Goal: Task Accomplishment & Management: Use online tool/utility

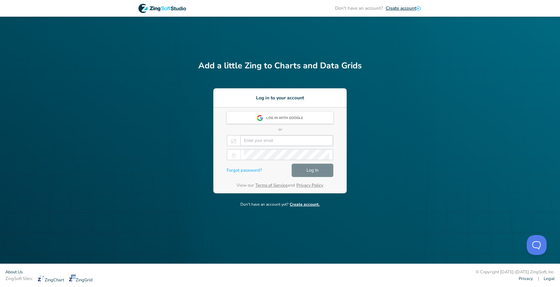
click at [295, 142] on input "email" at bounding box center [286, 141] width 85 height 10
paste input "[EMAIL_ADDRESS][DOMAIN_NAME]:Zing4The5ers"
click at [305, 142] on input "[EMAIL_ADDRESS][DOMAIN_NAME]:Zing4The5ers" at bounding box center [286, 141] width 85 height 10
type input "[EMAIL_ADDRESS][DOMAIN_NAME]"
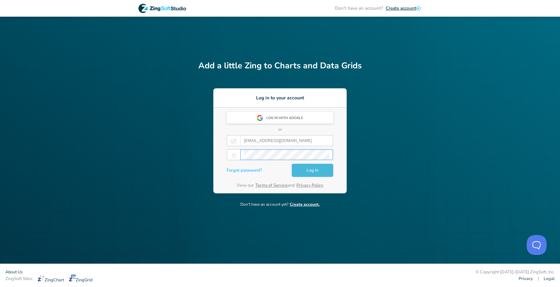
click at [315, 170] on span "Log In" at bounding box center [312, 170] width 12 height 8
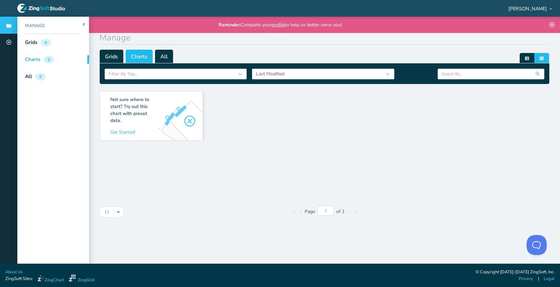
click at [203, 142] on div "Not sure where to start? Try out this chart with preset data. Get Started! Get …" at bounding box center [325, 141] width 450 height 108
